Goal: Task Accomplishment & Management: Manage account settings

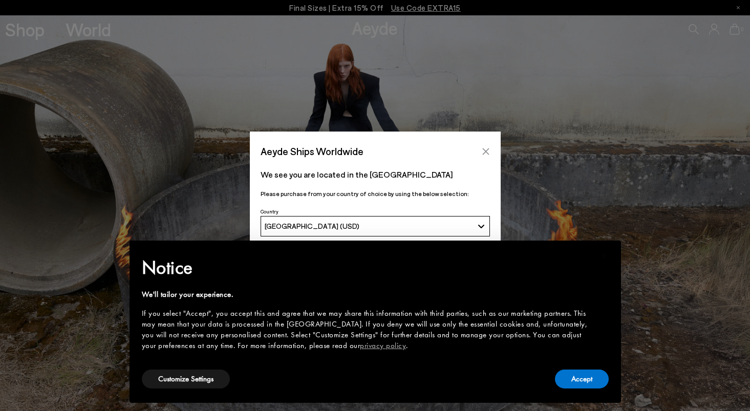
click at [489, 148] on icon "Close" at bounding box center [486, 152] width 8 height 8
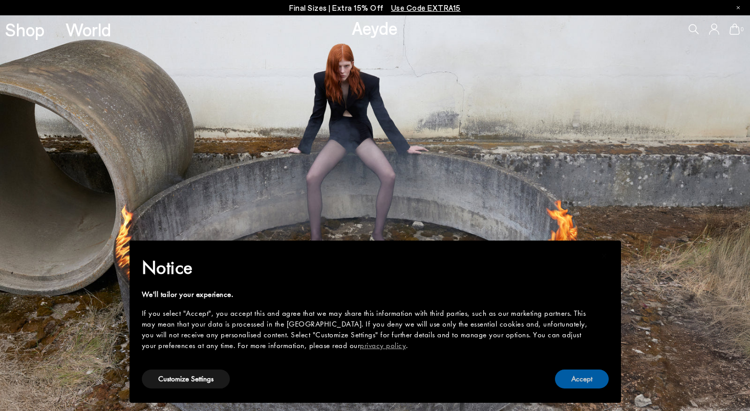
click at [591, 379] on button "Accept" at bounding box center [582, 379] width 54 height 19
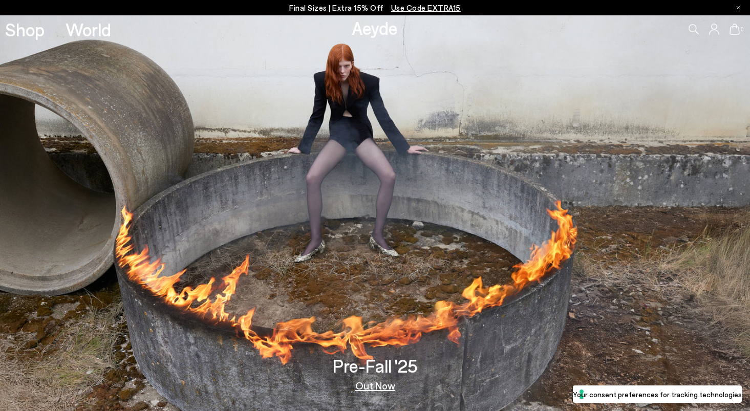
click at [713, 31] on icon at bounding box center [714, 29] width 10 height 11
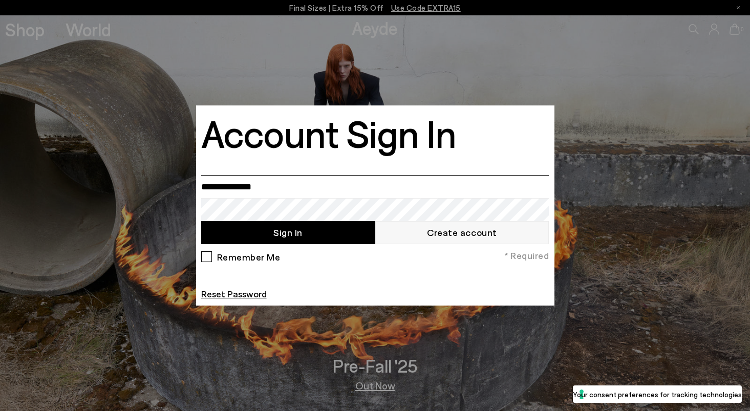
type input "**********"
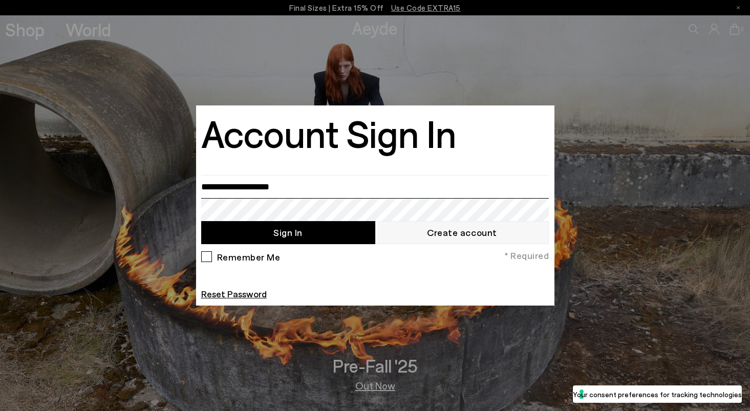
click at [288, 233] on button "Sign In" at bounding box center [288, 232] width 174 height 23
click at [208, 259] on div "Remember Me" at bounding box center [240, 260] width 79 height 16
click at [300, 234] on button "Sign In" at bounding box center [288, 232] width 174 height 23
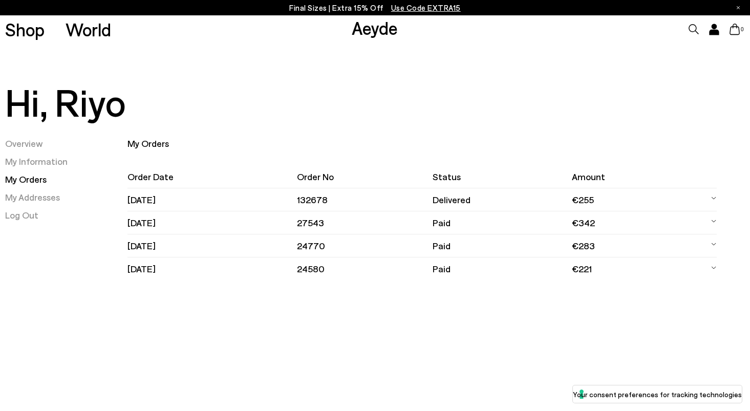
click at [667, 198] on td "€255" at bounding box center [633, 199] width 122 height 23
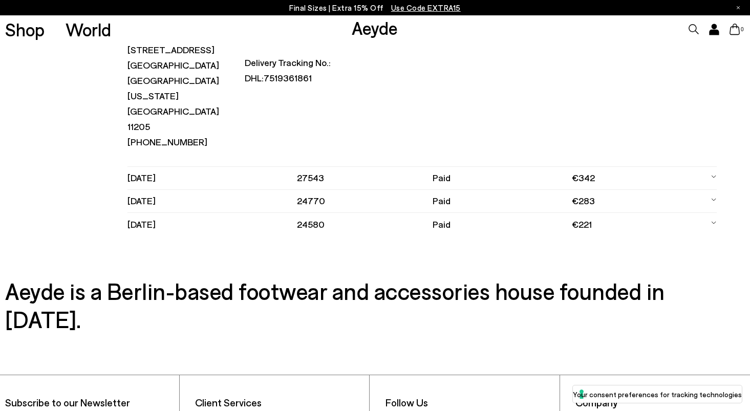
scroll to position [421, 0]
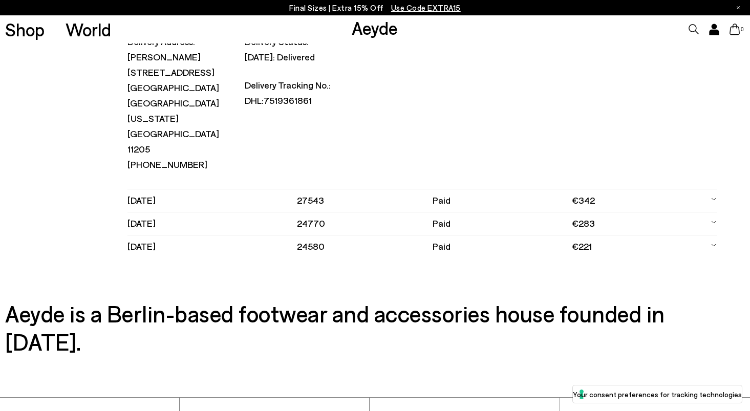
click at [326, 200] on td "27543" at bounding box center [365, 200] width 136 height 23
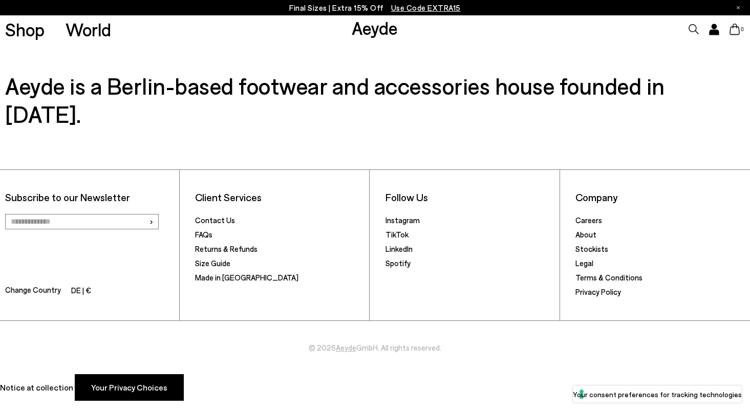
scroll to position [604, 0]
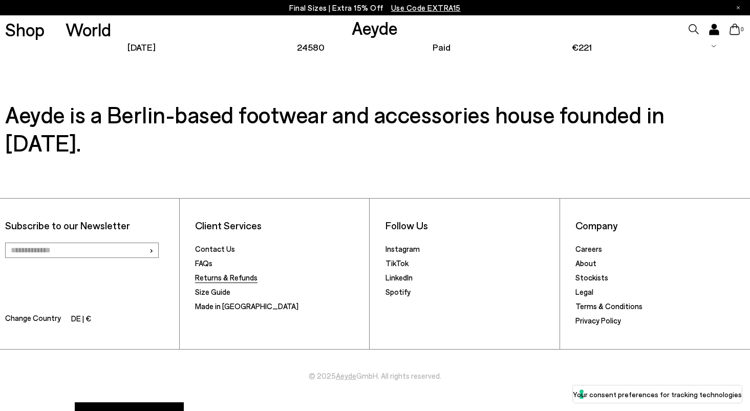
click at [236, 273] on link "Returns & Refunds" at bounding box center [226, 277] width 62 height 9
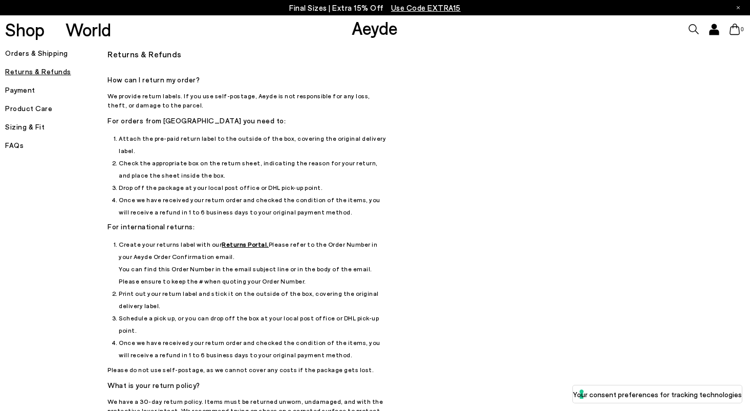
click at [247, 241] on u "Returns Portal." at bounding box center [245, 244] width 47 height 7
